Goal: Transaction & Acquisition: Obtain resource

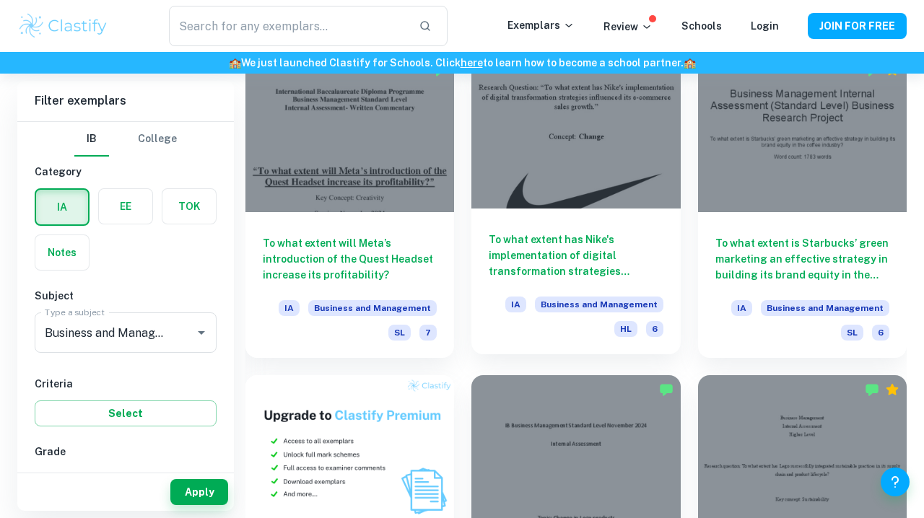
scroll to position [741, 0]
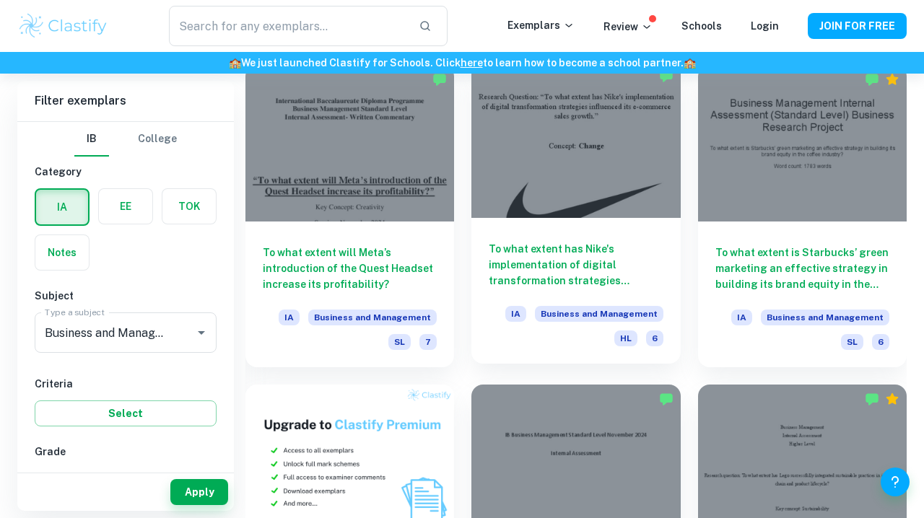
click at [544, 196] on div at bounding box center [575, 139] width 209 height 157
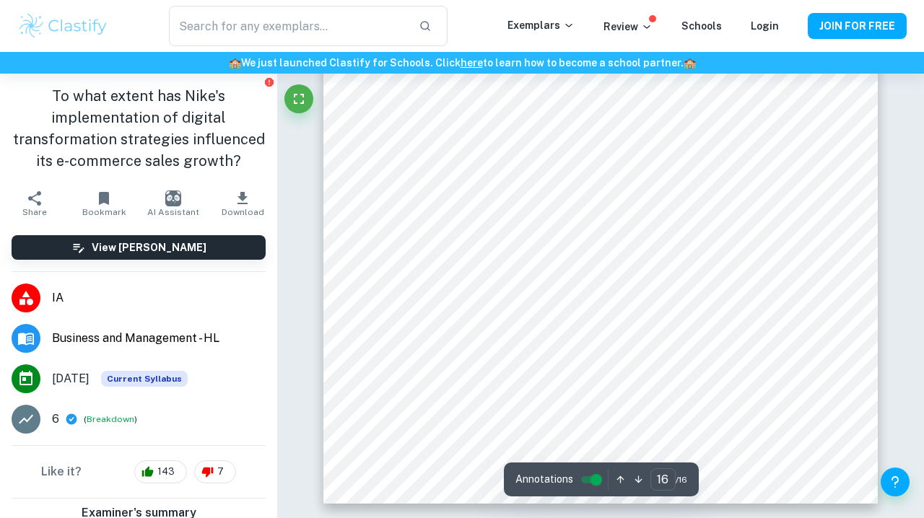
scroll to position [11519, 0]
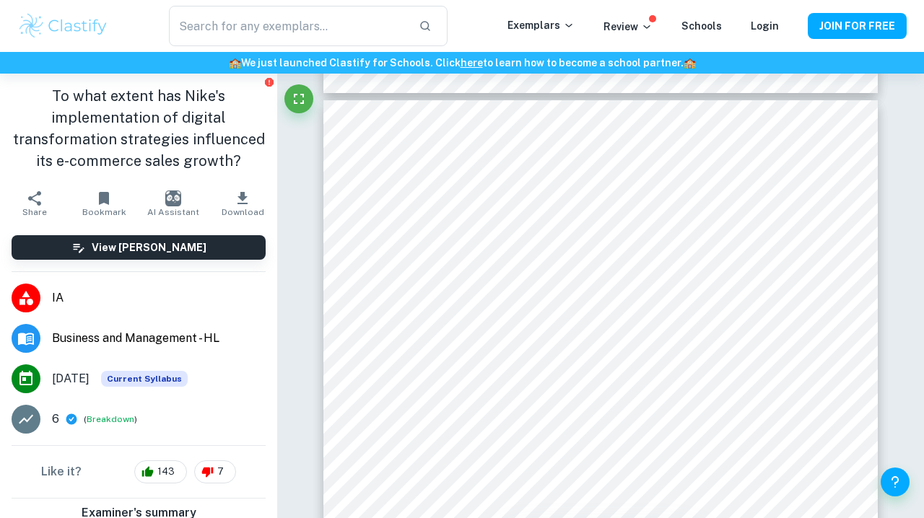
type input "15"
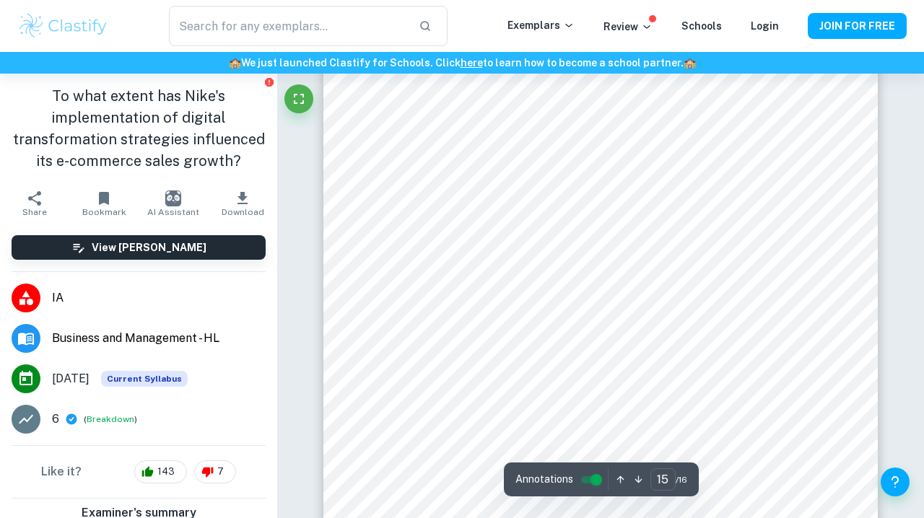
scroll to position [10503, 0]
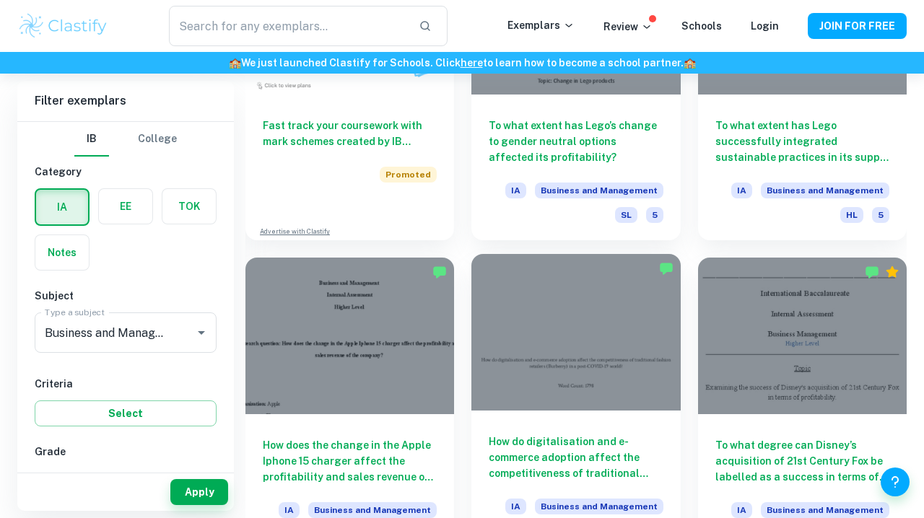
scroll to position [1220, 0]
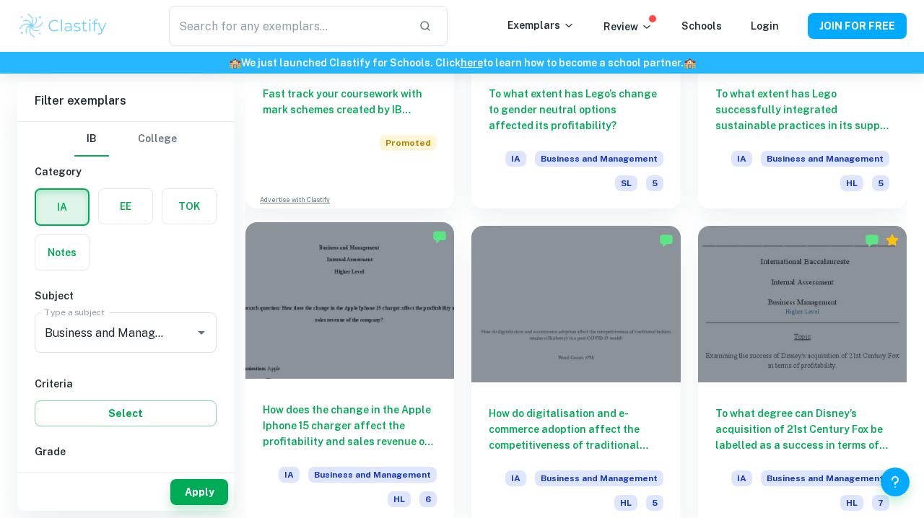
click at [383, 357] on div at bounding box center [349, 300] width 209 height 157
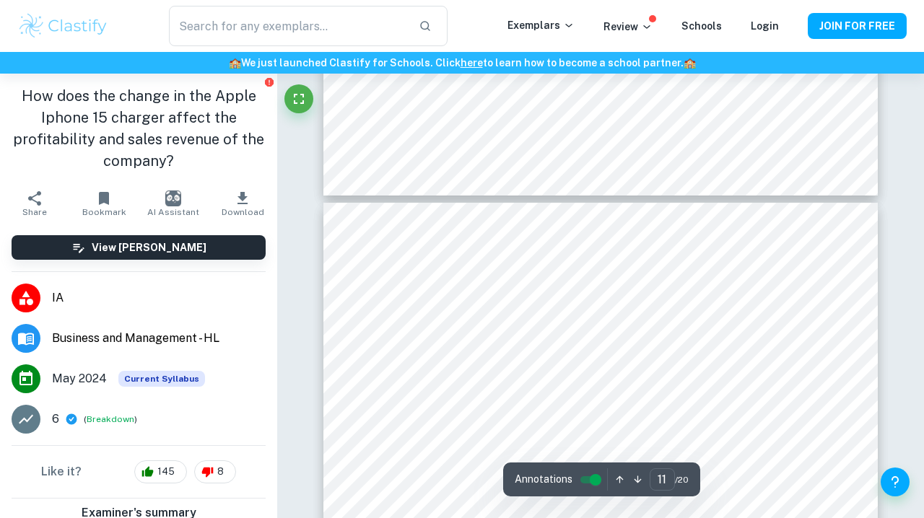
scroll to position [8056, 0]
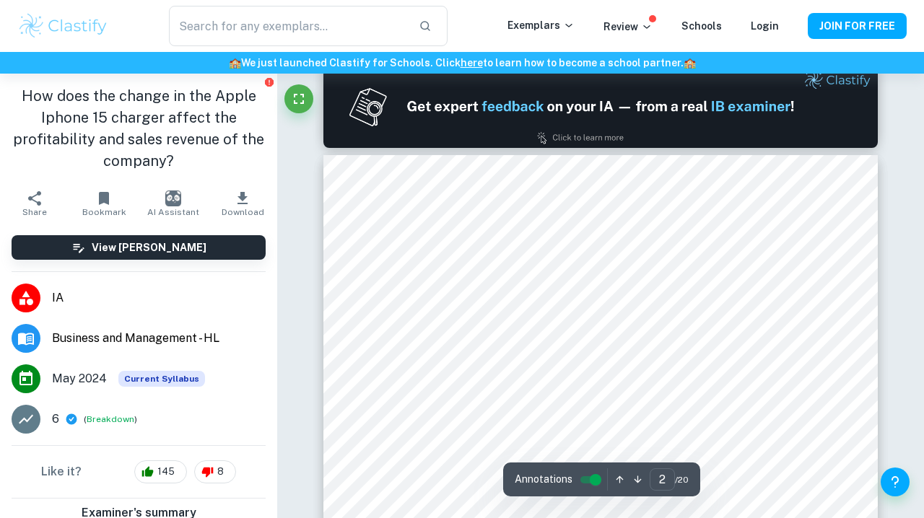
type input "1"
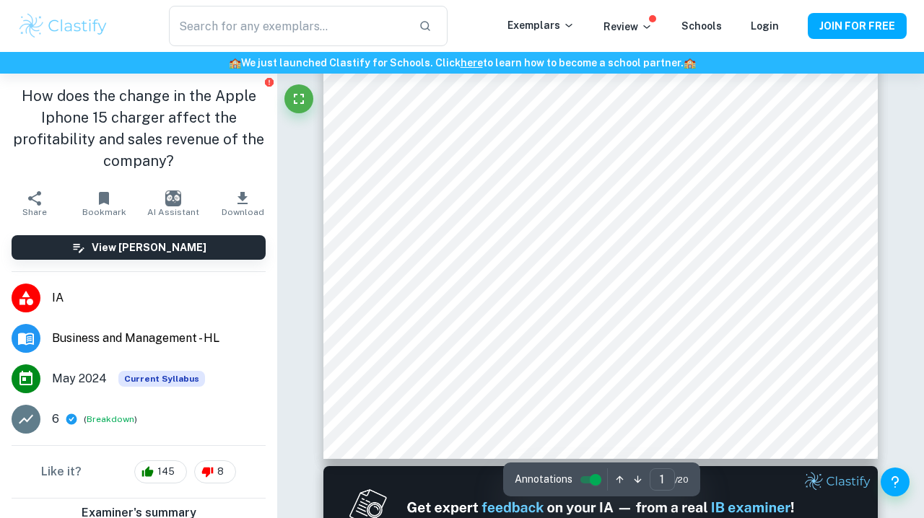
scroll to position [418, 0]
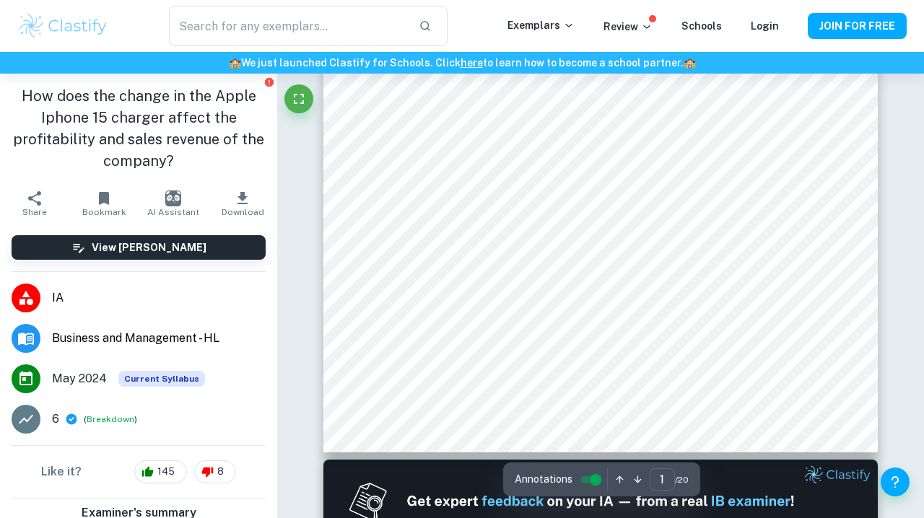
click at [254, 204] on button "Download" at bounding box center [242, 203] width 69 height 40
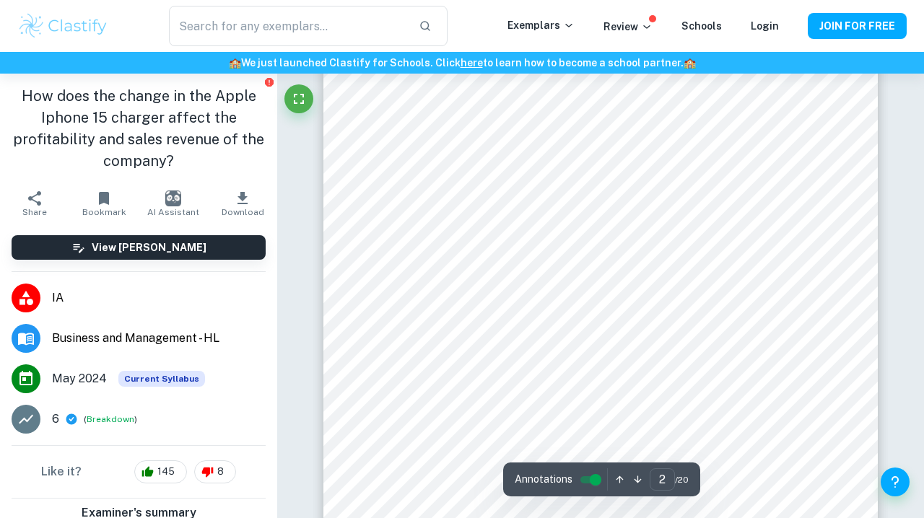
scroll to position [972, 0]
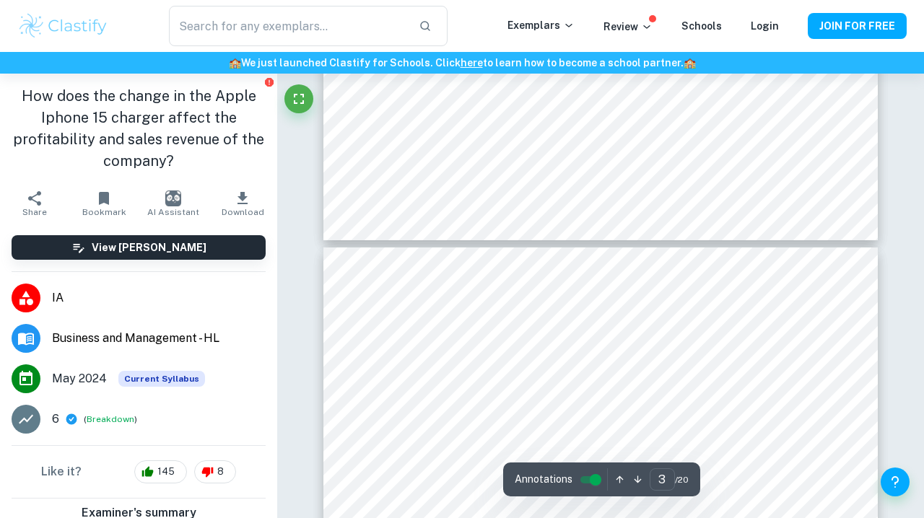
type input "4"
